Goal: Check status: Check status

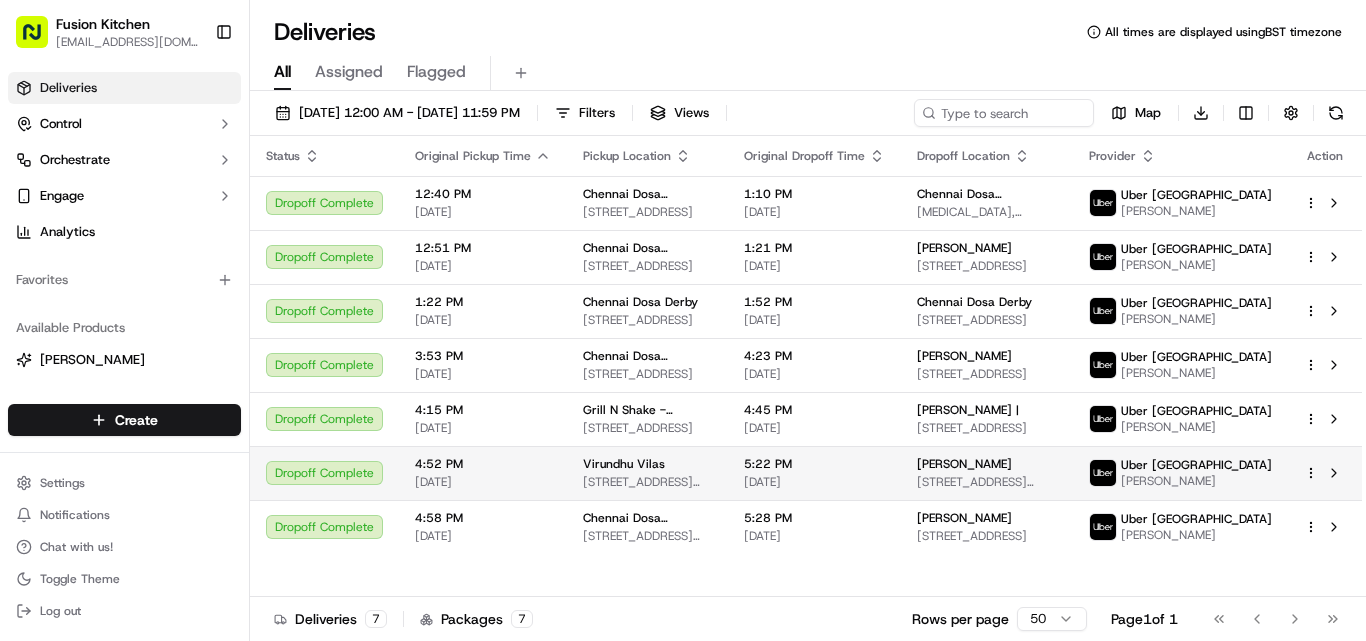
click at [623, 486] on span "[STREET_ADDRESS][PERSON_NAME]" at bounding box center [647, 482] width 129 height 16
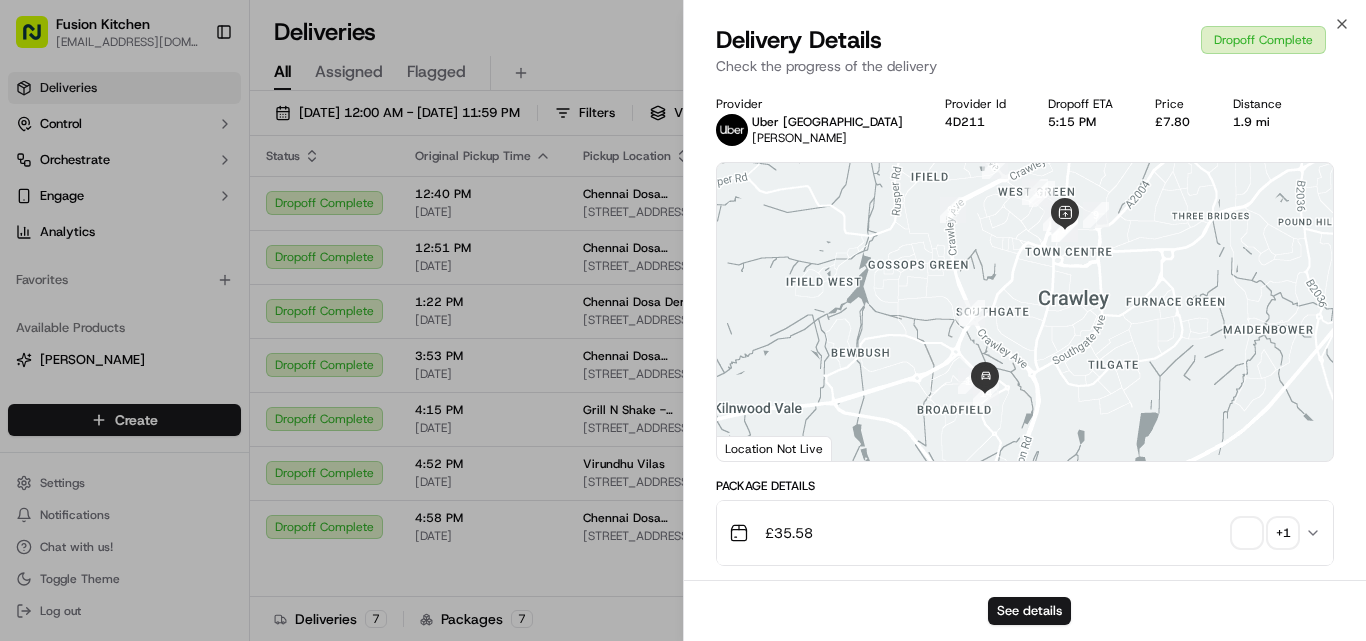
click at [1250, 526] on span "button" at bounding box center [1247, 533] width 28 height 28
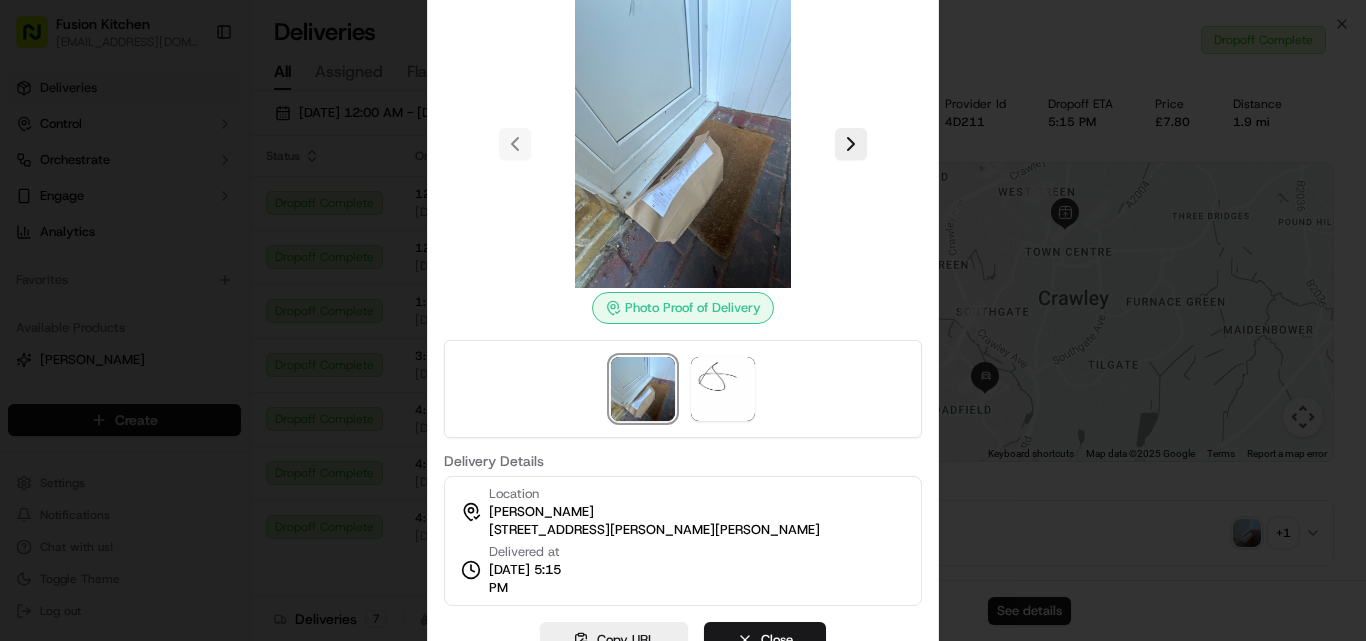
click at [1073, 503] on div at bounding box center [683, 320] width 1366 height 641
